Goal: Task Accomplishment & Management: Complete application form

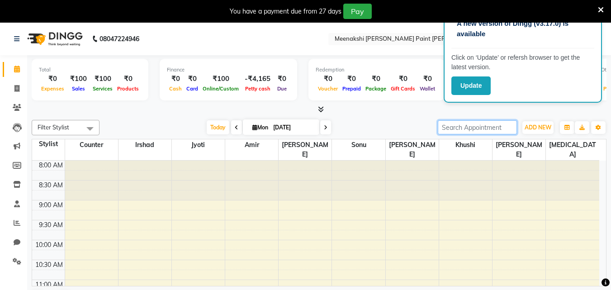
click at [500, 132] on input "search" at bounding box center [477, 127] width 79 height 14
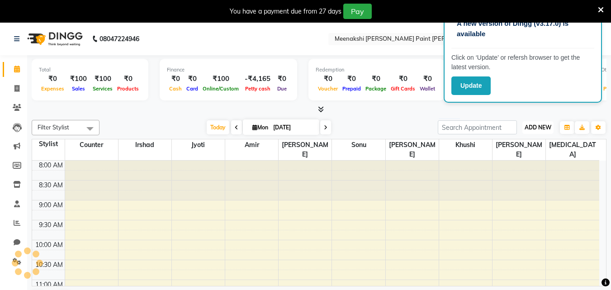
click at [539, 123] on button "ADD NEW Toggle Dropdown" at bounding box center [537, 127] width 31 height 13
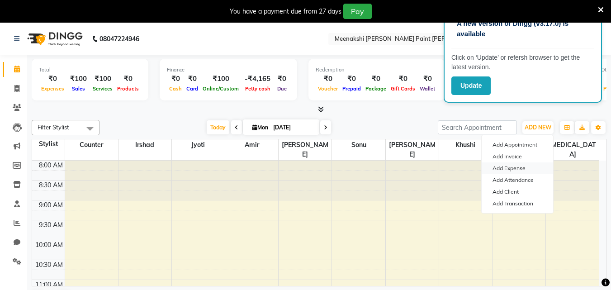
click at [521, 171] on link "Add Expense" at bounding box center [516, 168] width 71 height 12
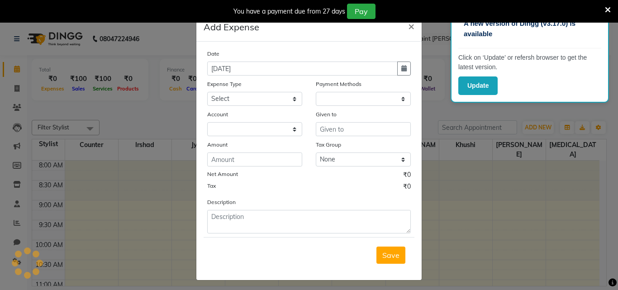
select select "1"
select select "7289"
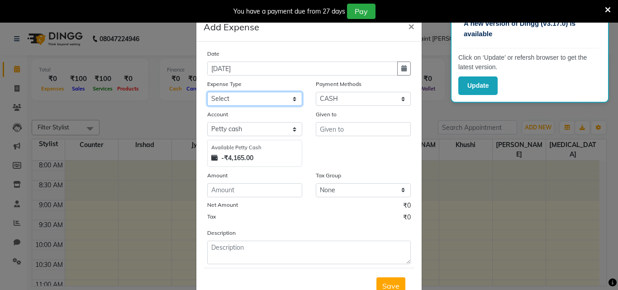
click at [292, 101] on select "Select Advance Salary Bank charges Car maintenance Cash transfer to bank Cash t…" at bounding box center [254, 99] width 95 height 14
select select "18"
click at [207, 92] on select "Select Advance Salary Bank charges Car maintenance Cash transfer to bank Cash t…" at bounding box center [254, 99] width 95 height 14
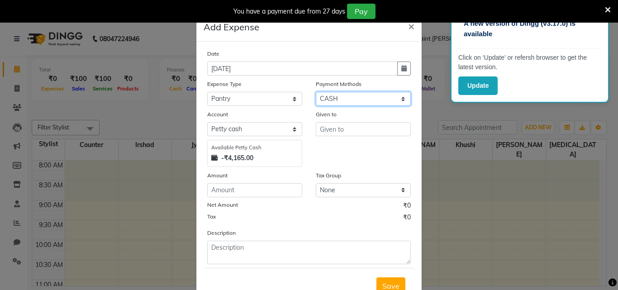
click at [343, 98] on select "Select CASH CARD ONLINE Cheque Voucher Package Prepaid Wallet Points Coupon GPay" at bounding box center [363, 99] width 95 height 14
click at [348, 98] on select "Select CASH CARD ONLINE Cheque Voucher Package Prepaid Wallet Points Coupon GPay" at bounding box center [363, 99] width 95 height 14
click at [401, 99] on select "Select CASH CARD ONLINE Cheque Voucher Package Prepaid Wallet Points Coupon GPay" at bounding box center [363, 99] width 95 height 14
click at [366, 94] on select "Select CASH CARD ONLINE Cheque Voucher Package Prepaid Wallet Points Coupon GPay" at bounding box center [363, 99] width 95 height 14
click at [362, 99] on select "Select CASH CARD ONLINE Cheque Voucher Package Prepaid Wallet Points Coupon GPay" at bounding box center [363, 99] width 95 height 14
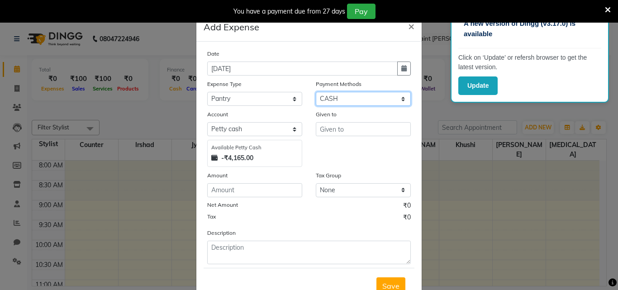
click at [316, 92] on select "Select CASH CARD ONLINE Cheque Voucher Package Prepaid Wallet Points Coupon GPay" at bounding box center [363, 99] width 95 height 14
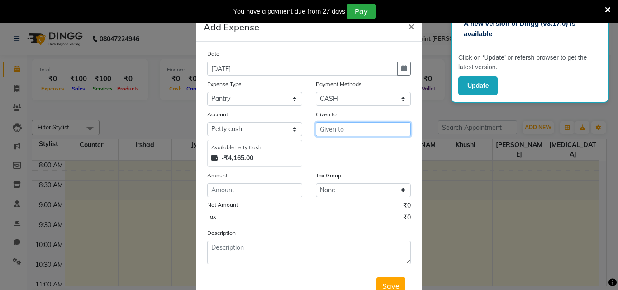
click at [359, 132] on input "text" at bounding box center [363, 129] width 95 height 14
click at [325, 130] on input "text" at bounding box center [363, 129] width 95 height 14
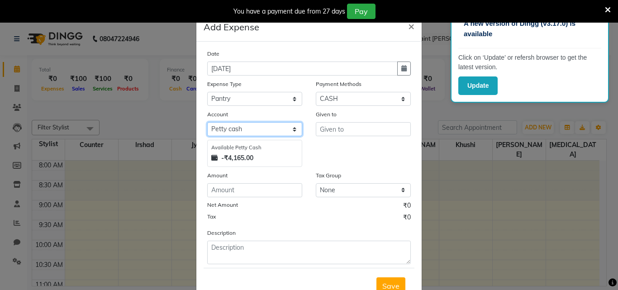
click at [292, 130] on select "Select [PERSON_NAME] cash Default account" at bounding box center [254, 129] width 95 height 14
click at [278, 111] on div "Account" at bounding box center [254, 115] width 95 height 13
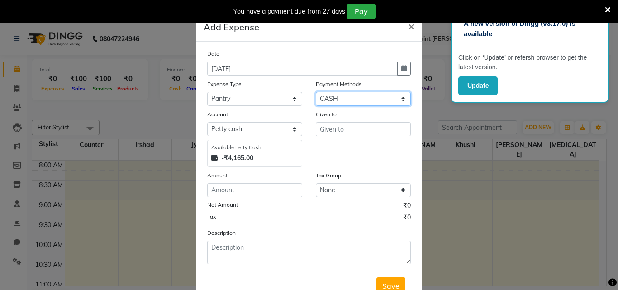
click at [399, 97] on select "Select CASH CARD ONLINE Cheque Voucher Package Prepaid Wallet Points Coupon GPay" at bounding box center [363, 99] width 95 height 14
click at [316, 92] on select "Select CASH CARD ONLINE Cheque Voucher Package Prepaid Wallet Points Coupon GPay" at bounding box center [363, 99] width 95 height 14
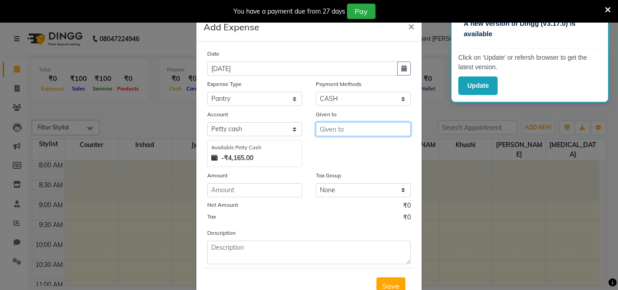
click at [322, 130] on input "text" at bounding box center [363, 129] width 95 height 14
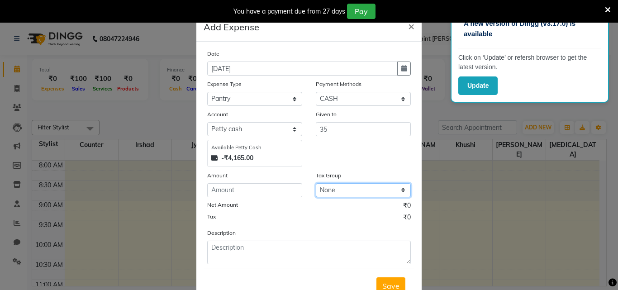
click at [398, 191] on select "None GST" at bounding box center [363, 190] width 95 height 14
click at [387, 160] on div "Given to 35" at bounding box center [363, 137] width 109 height 57
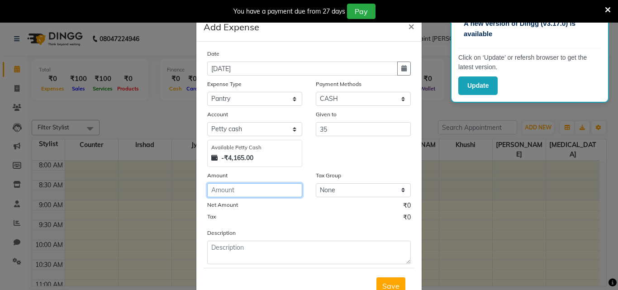
click at [270, 191] on input "number" at bounding box center [254, 190] width 95 height 14
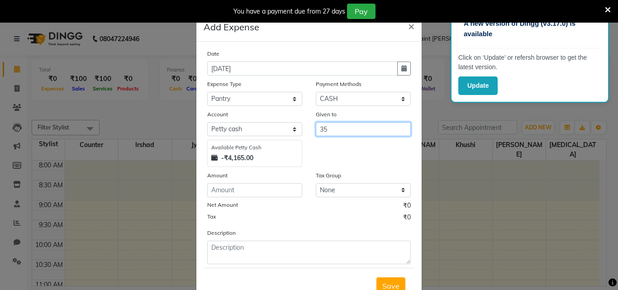
click at [327, 128] on input "35" at bounding box center [363, 129] width 95 height 14
type input "3"
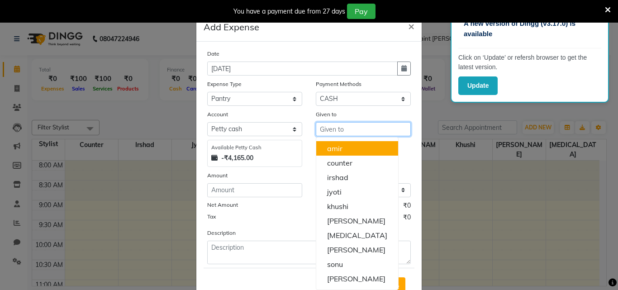
click at [326, 131] on input "text" at bounding box center [363, 129] width 95 height 14
click at [303, 144] on div "Account Select [PERSON_NAME] cash Default account Available [PERSON_NAME] Cash …" at bounding box center [254, 137] width 109 height 57
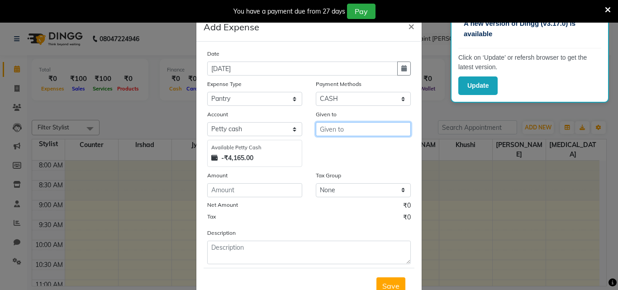
click at [324, 130] on input "text" at bounding box center [363, 129] width 95 height 14
type input "sachin"
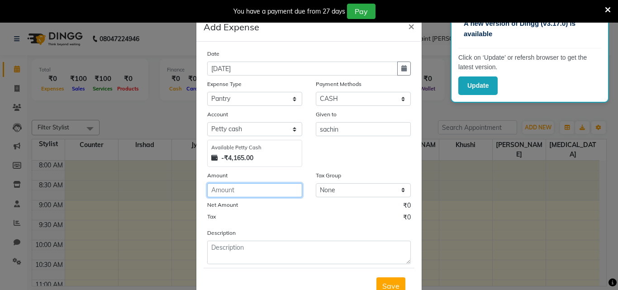
click at [269, 192] on input "number" at bounding box center [254, 190] width 95 height 14
type input "35"
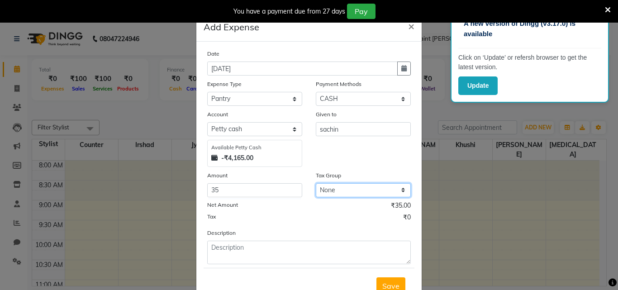
click at [401, 189] on select "None GST" at bounding box center [363, 190] width 95 height 14
click at [396, 165] on div "Given to sachin" at bounding box center [363, 137] width 109 height 57
click at [472, 83] on button "Update" at bounding box center [477, 85] width 39 height 19
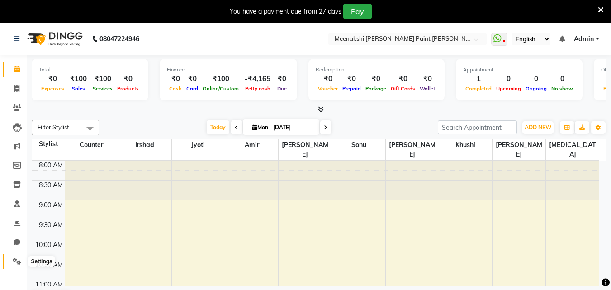
click at [14, 260] on icon at bounding box center [17, 261] width 9 height 7
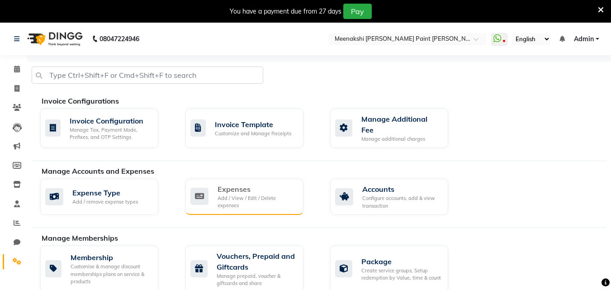
click at [223, 188] on div "Expenses" at bounding box center [256, 189] width 79 height 11
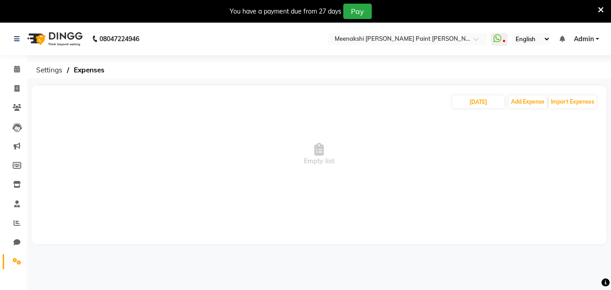
drag, startPoint x: 500, startPoint y: 94, endPoint x: 488, endPoint y: 108, distance: 17.9
click at [500, 94] on div "01-09-2025 Add Expense Import Expenses Empty list" at bounding box center [319, 164] width 575 height 158
click at [483, 112] on span "Empty list" at bounding box center [319, 154] width 557 height 90
click at [483, 107] on input "[DATE]" at bounding box center [478, 101] width 52 height 13
select select "9"
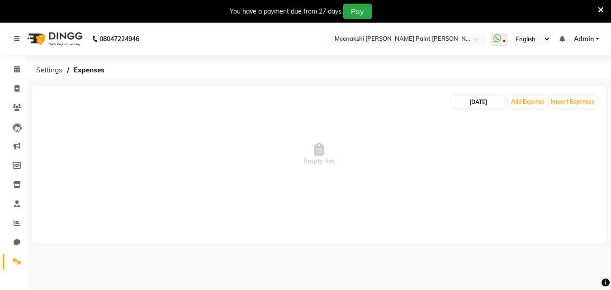
select select "2025"
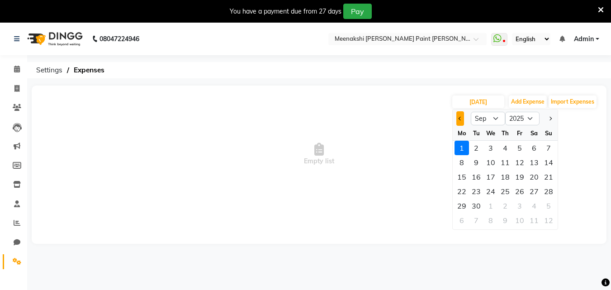
click at [457, 120] on button "Previous month" at bounding box center [460, 118] width 8 height 14
select select "8"
click at [545, 202] on div "31" at bounding box center [548, 205] width 14 height 14
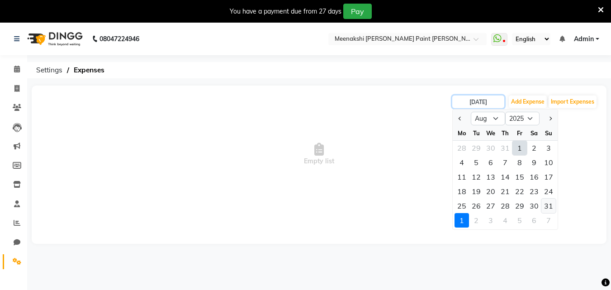
type input "31-08-2025"
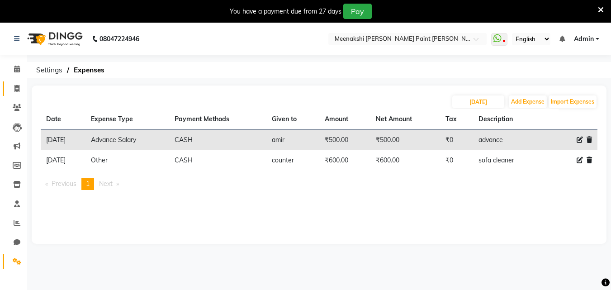
click at [13, 83] on link "Invoice" at bounding box center [14, 88] width 22 height 15
select select "service"
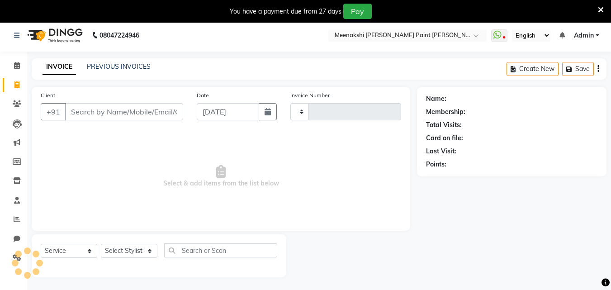
click at [13, 78] on link "Invoice" at bounding box center [14, 85] width 22 height 15
select select "service"
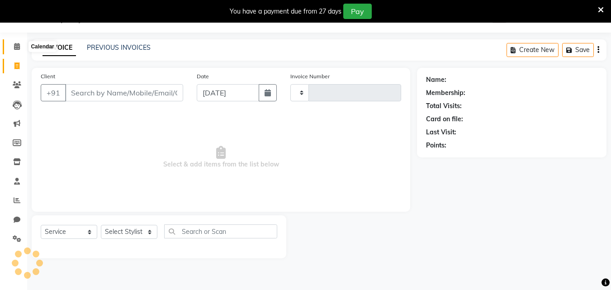
click at [16, 51] on span at bounding box center [17, 47] width 16 height 10
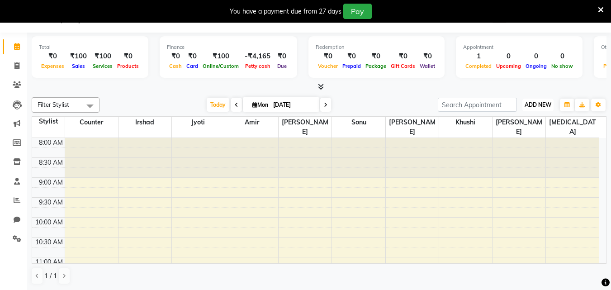
click at [527, 101] on span "ADD NEW" at bounding box center [537, 104] width 27 height 7
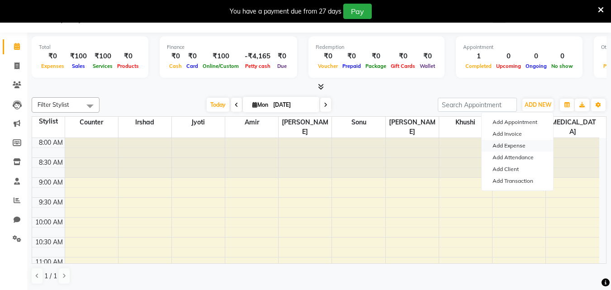
click at [510, 143] on link "Add Expense" at bounding box center [516, 146] width 71 height 12
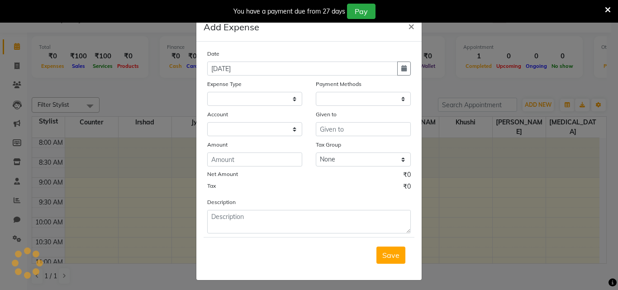
select select "1"
select select "7289"
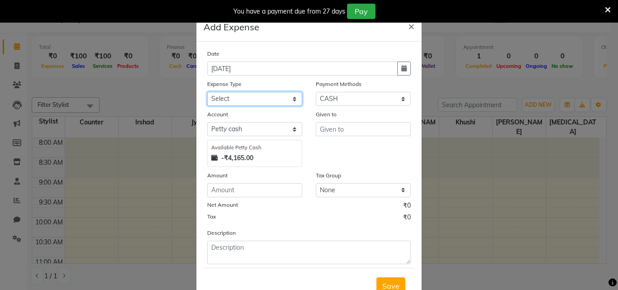
click at [270, 96] on select "Select Advance Salary Bank charges Car maintenance Cash transfer to bank Cash t…" at bounding box center [254, 99] width 95 height 14
select select "10"
click at [207, 92] on select "Select Advance Salary Bank charges Car maintenance Cash transfer to bank Cash t…" at bounding box center [254, 99] width 95 height 14
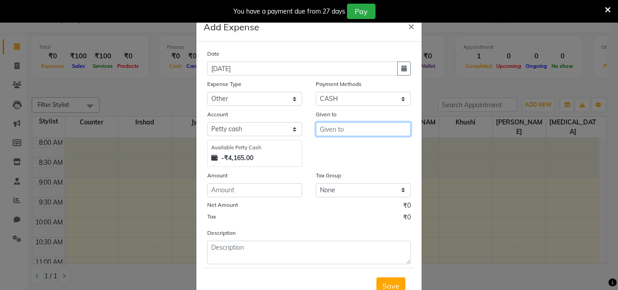
click at [326, 129] on input "text" at bounding box center [363, 129] width 95 height 14
click at [327, 148] on span "cou" at bounding box center [333, 148] width 12 height 9
type input "counter"
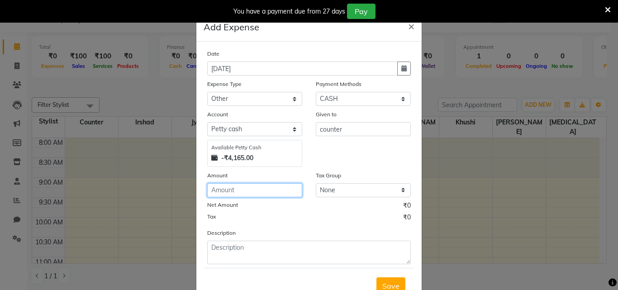
click at [279, 189] on input "number" at bounding box center [254, 190] width 95 height 14
type input "355"
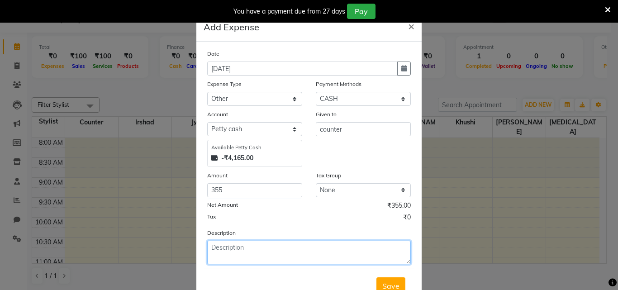
click at [266, 253] on textarea at bounding box center [308, 253] width 203 height 24
type textarea "milk"
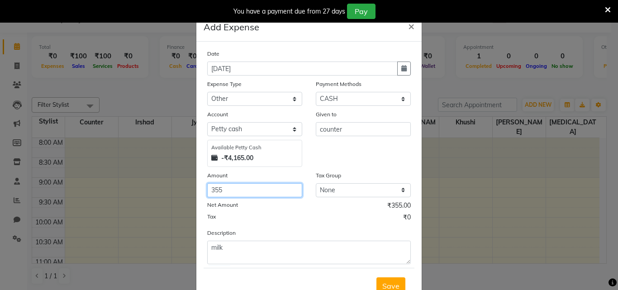
click at [248, 192] on input "355" at bounding box center [254, 190] width 95 height 14
type input "395"
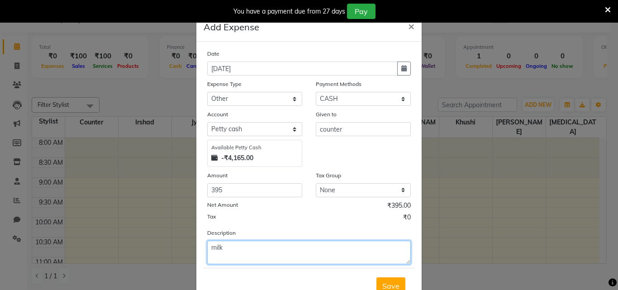
click at [235, 248] on textarea "milk" at bounding box center [308, 253] width 203 height 24
type textarea "milk banana pen not book buss rent petrol"
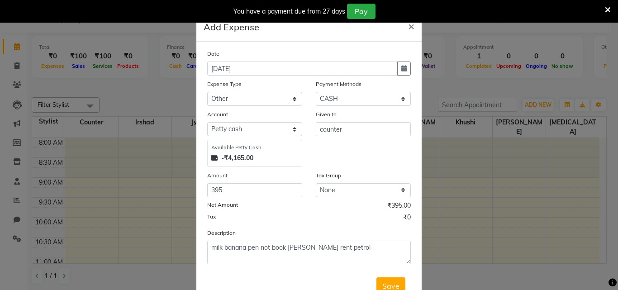
click at [504, 27] on ngb-modal-window "Add Expense × Date 01-09-2025 Expense Type Select Advance Salary Bank charges C…" at bounding box center [309, 145] width 618 height 290
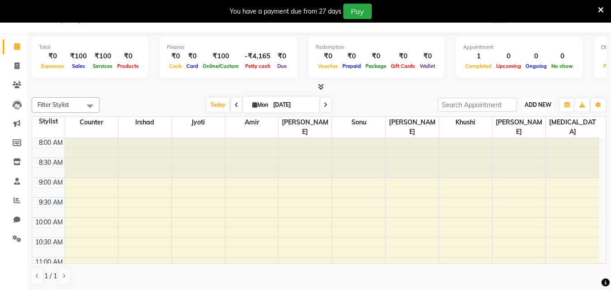
click at [543, 104] on span "ADD NEW" at bounding box center [537, 104] width 27 height 7
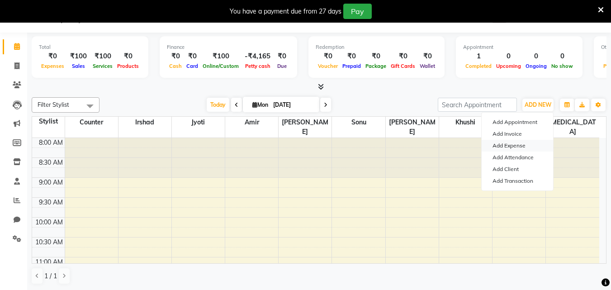
click at [506, 144] on link "Add Expense" at bounding box center [516, 146] width 71 height 12
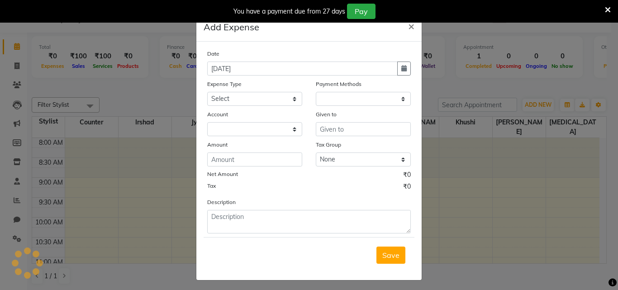
select select "1"
select select "7289"
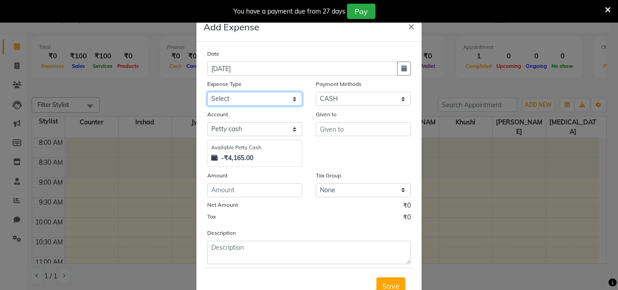
click at [276, 101] on select "Select Advance Salary Bank charges Car maintenance Cash transfer to bank Cash t…" at bounding box center [254, 99] width 95 height 14
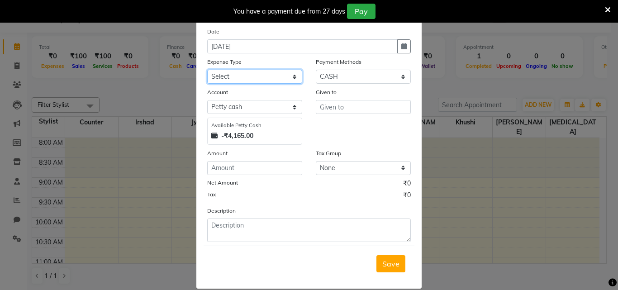
scroll to position [34, 0]
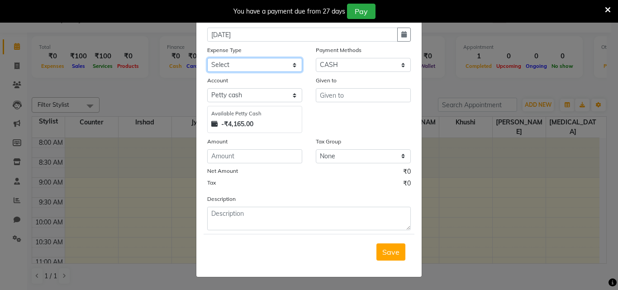
click at [264, 65] on select "Select Advance Salary Bank charges Car maintenance Cash transfer to bank Cash t…" at bounding box center [254, 65] width 95 height 14
select select "10"
click at [207, 58] on select "Select Advance Salary Bank charges Car maintenance Cash transfer to bank Cash t…" at bounding box center [254, 65] width 95 height 14
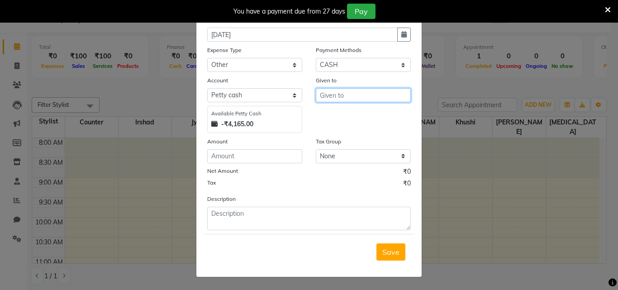
click at [340, 94] on input "text" at bounding box center [363, 95] width 95 height 14
click at [344, 111] on ngb-highlight "cou nter" at bounding box center [340, 114] width 26 height 9
type input "counter"
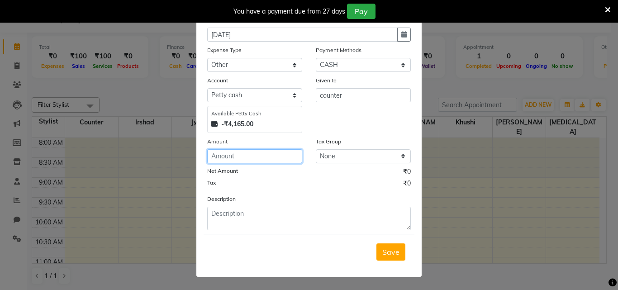
click at [252, 155] on input "number" at bounding box center [254, 156] width 95 height 14
type input "395"
click at [260, 204] on div "Description" at bounding box center [308, 212] width 217 height 36
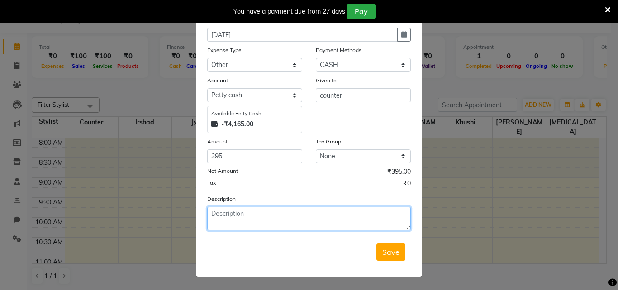
click at [260, 217] on textarea at bounding box center [308, 219] width 203 height 24
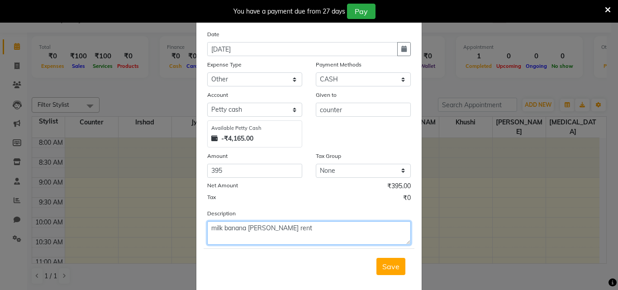
scroll to position [0, 0]
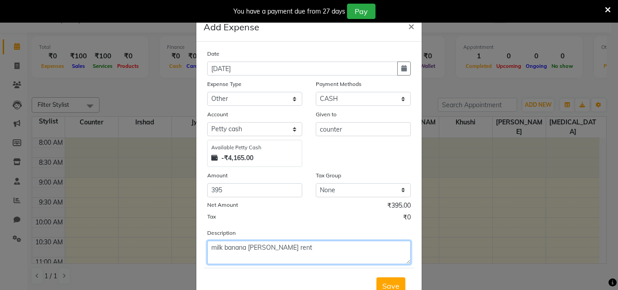
click at [306, 250] on textarea "milk banana buss rent" at bounding box center [308, 253] width 203 height 24
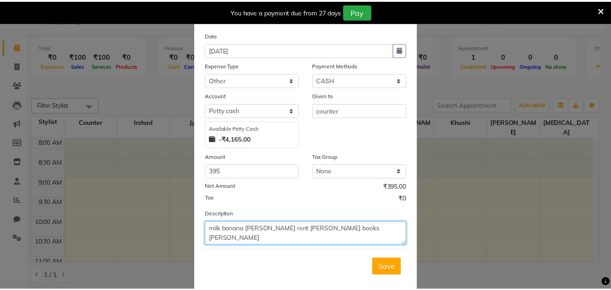
scroll to position [34, 0]
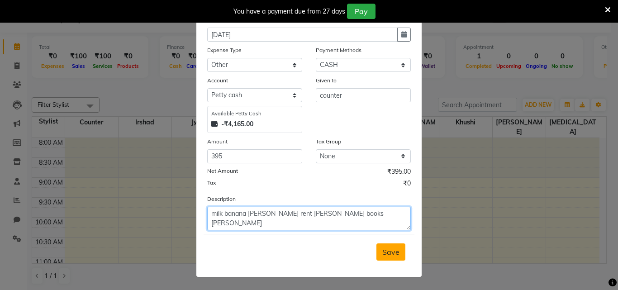
type textarea "milk banana buss rent patti books dester marker"
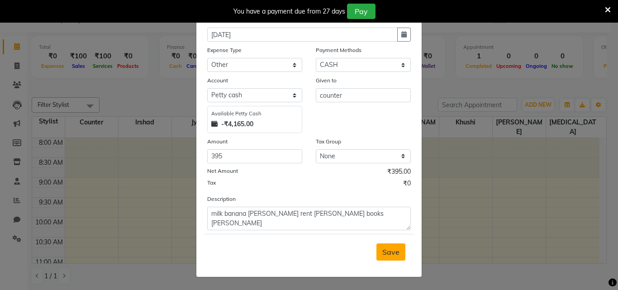
click at [392, 248] on span "Save" at bounding box center [390, 251] width 17 height 9
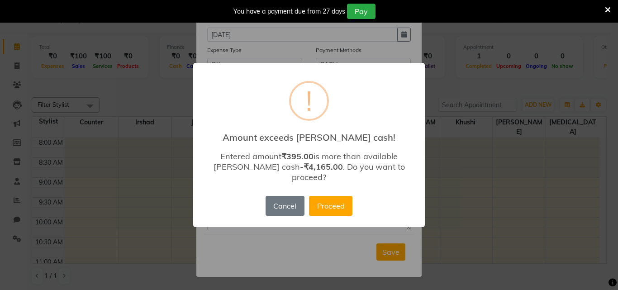
click at [343, 187] on div "× ! Amount exceeds petty cash! Entered amount ₹395.00 is more than available pe…" at bounding box center [308, 145] width 231 height 165
click at [341, 203] on button "Proceed" at bounding box center [330, 206] width 43 height 20
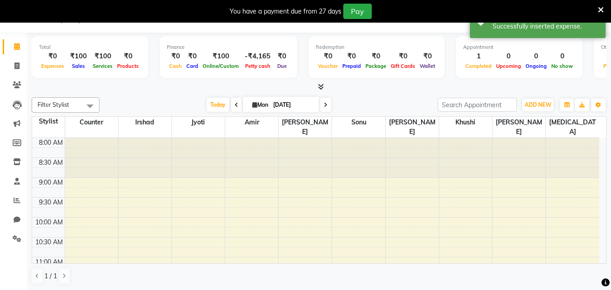
scroll to position [0, 0]
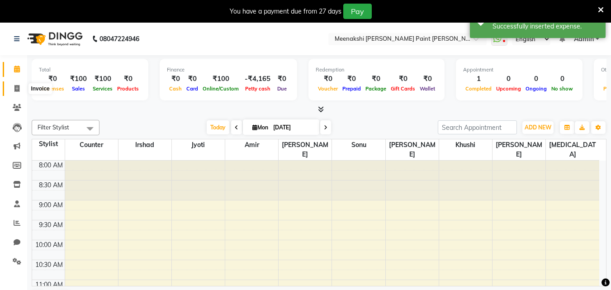
click at [10, 88] on span at bounding box center [17, 89] width 16 height 10
select select "service"
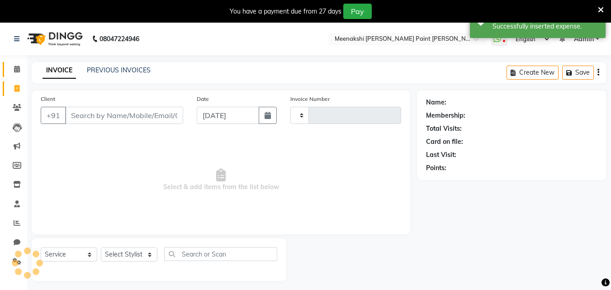
click at [14, 62] on link "Calendar" at bounding box center [14, 69] width 22 height 15
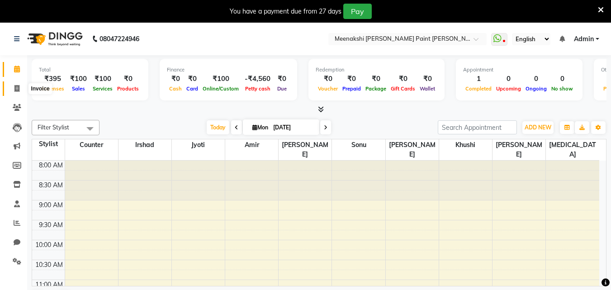
click at [19, 92] on span at bounding box center [17, 89] width 16 height 10
select select "service"
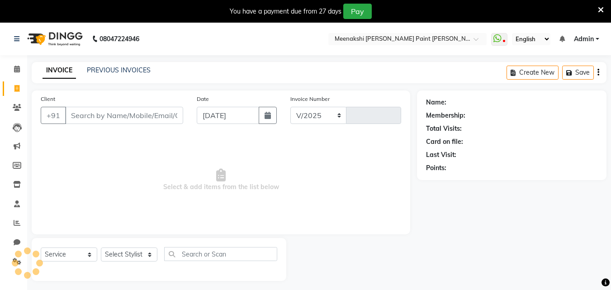
select select "8161"
type input "0398"
click at [147, 253] on select "Select Stylist amir counter irshad jyoti khushi neetu nikita sadhna sonu sourav" at bounding box center [129, 254] width 57 height 14
select select "77148"
click at [101, 247] on select "Select Stylist amir counter irshad jyoti khushi neetu nikita sadhna sonu sourav" at bounding box center [129, 254] width 57 height 14
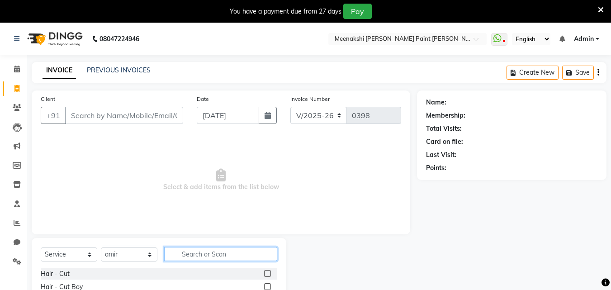
click at [208, 253] on input "text" at bounding box center [220, 254] width 113 height 14
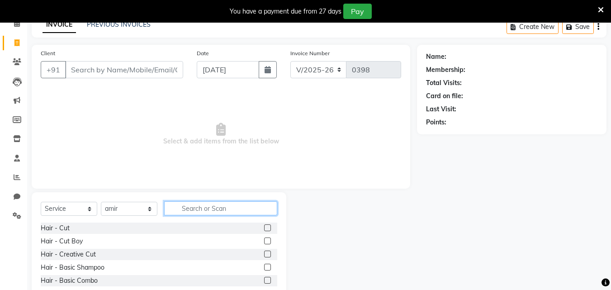
scroll to position [90, 0]
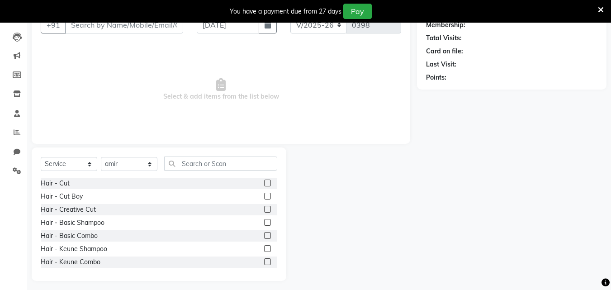
click at [264, 211] on label at bounding box center [267, 209] width 7 height 7
click at [264, 211] on input "checkbox" at bounding box center [267, 210] width 6 height 6
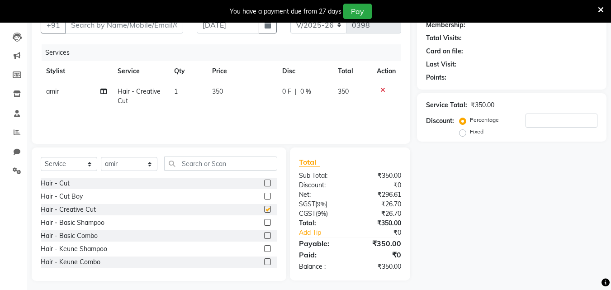
checkbox input "false"
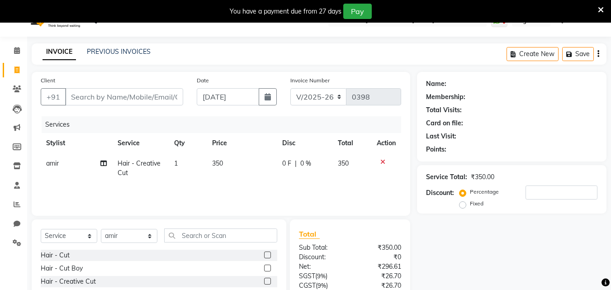
scroll to position [0, 0]
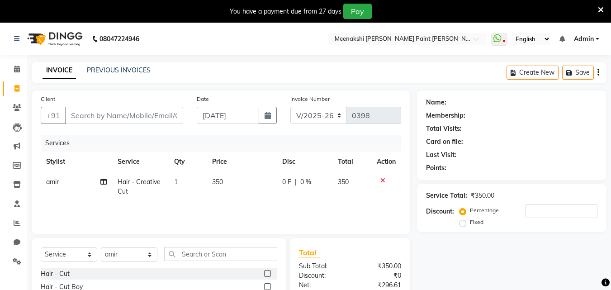
click at [178, 179] on td "1" at bounding box center [188, 187] width 38 height 30
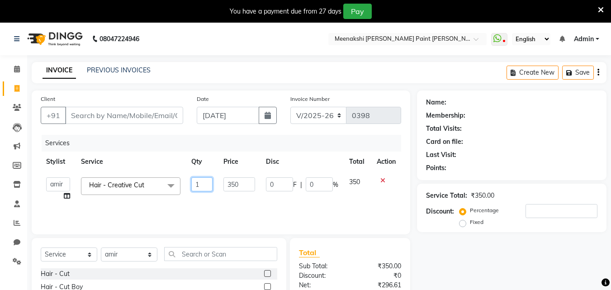
click at [205, 189] on input "1" at bounding box center [202, 184] width 22 height 14
type input "2"
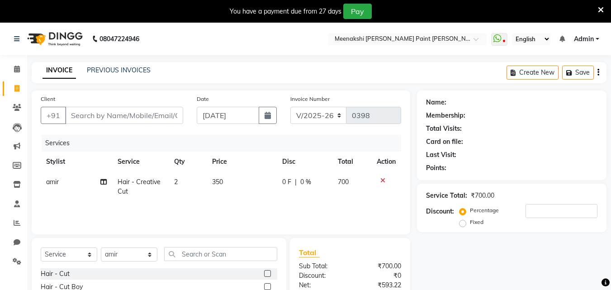
click at [356, 208] on div "Services Stylist Service Qty Price Disc Total Action amir Hair - Creative Cut 2…" at bounding box center [221, 180] width 360 height 90
